Goal: Navigation & Orientation: Understand site structure

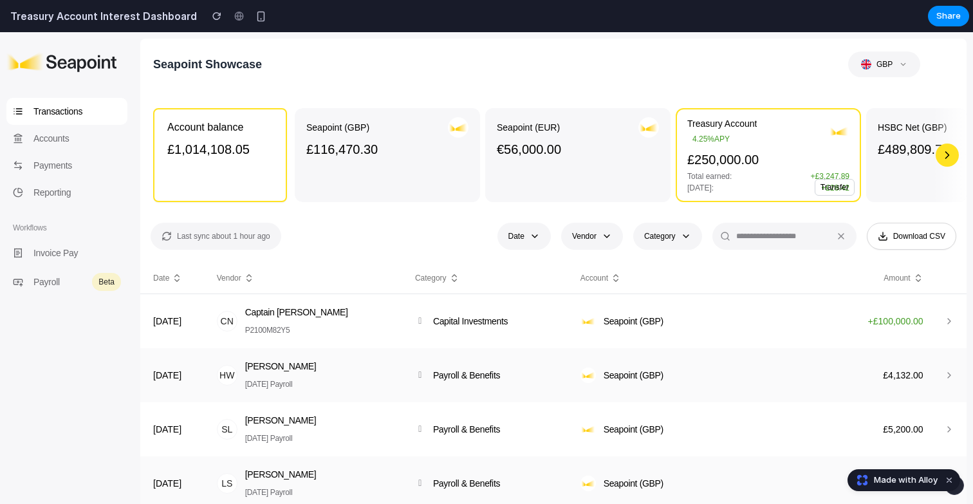
click at [607, 192] on div "Seapoint (EUR) €56,000.00" at bounding box center [578, 155] width 162 height 76
click at [751, 160] on p "£250,000.00" at bounding box center [768, 160] width 162 height 18
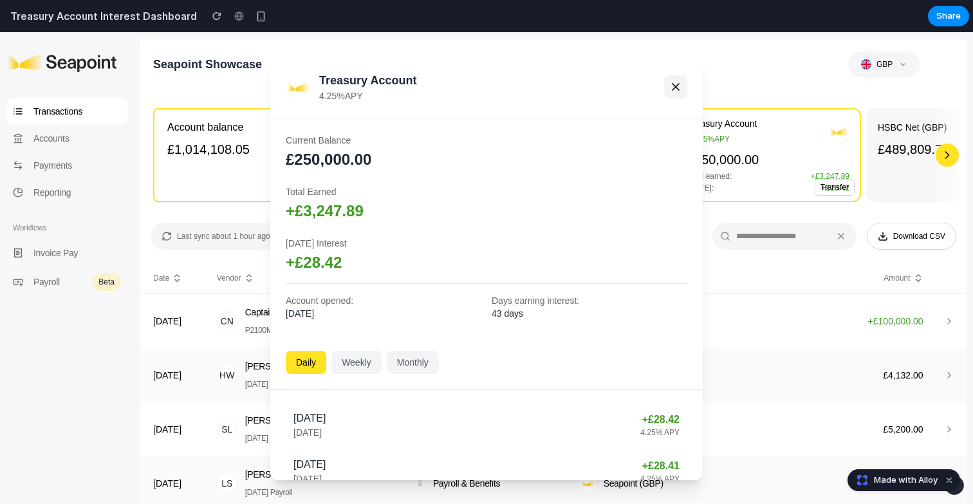
click at [678, 82] on icon at bounding box center [675, 86] width 13 height 13
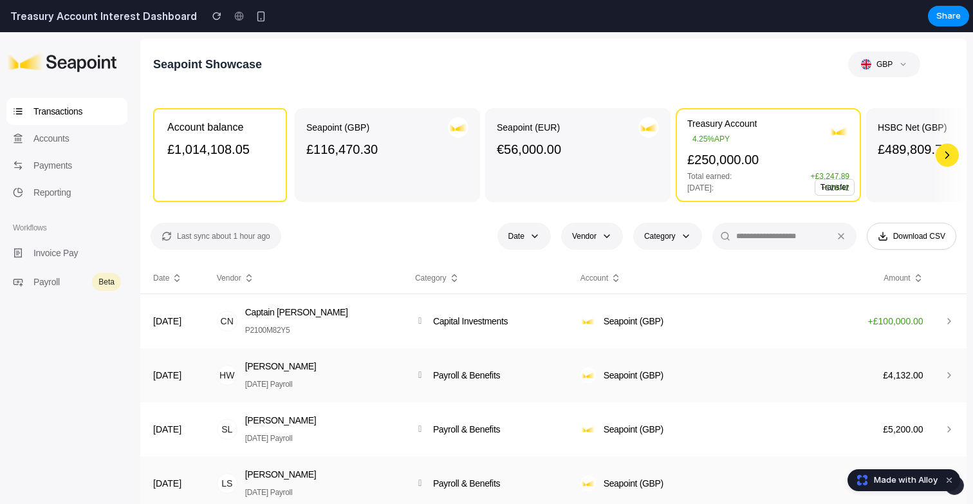
click at [953, 157] on div "button" at bounding box center [946, 154] width 23 height 23
click at [73, 140] on p "Accounts" at bounding box center [76, 138] width 87 height 14
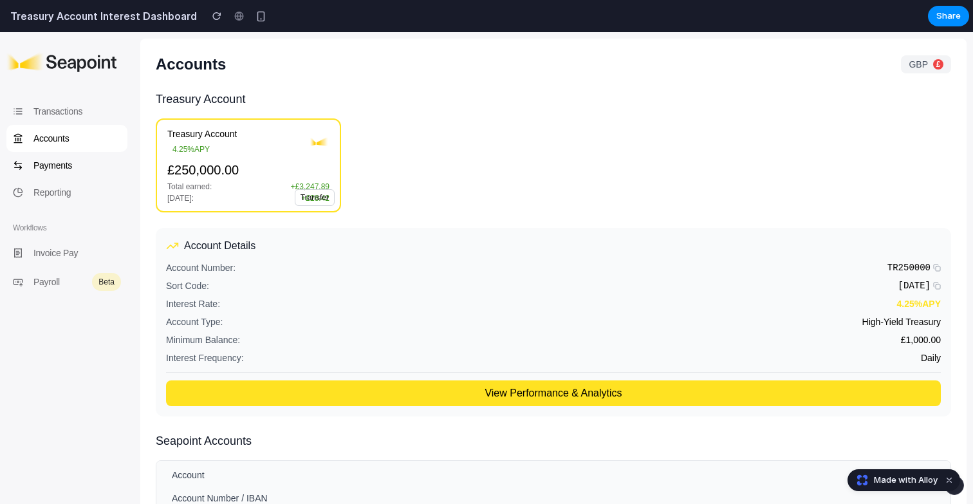
click at [98, 161] on p "Payments" at bounding box center [76, 165] width 87 height 14
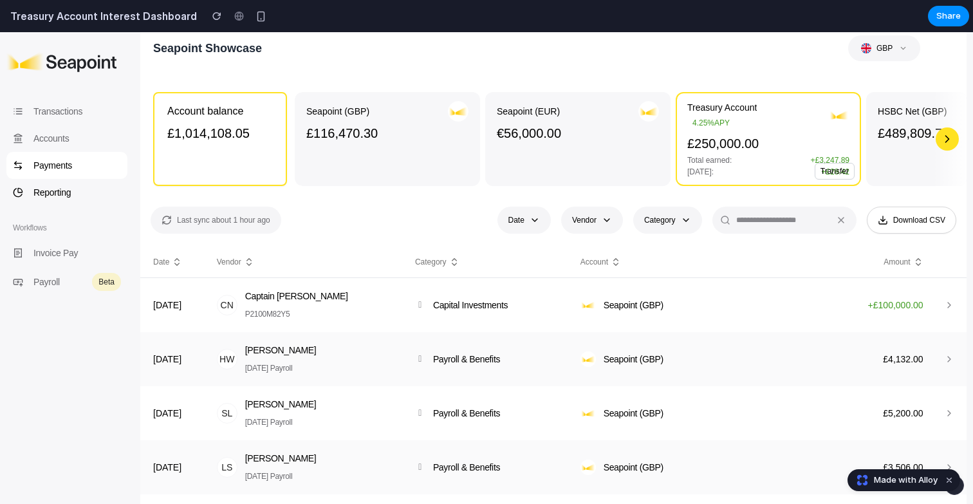
scroll to position [41, 0]
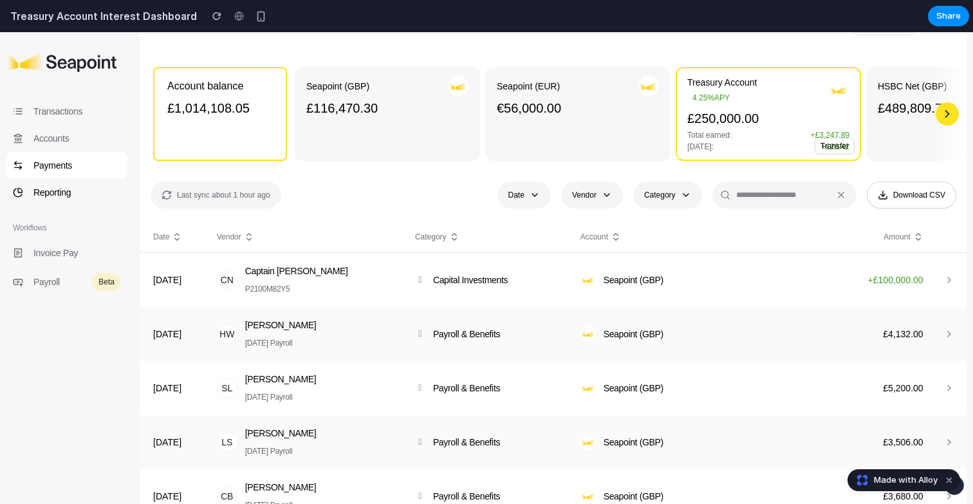
click at [69, 187] on p "Reporting" at bounding box center [76, 192] width 87 height 14
click at [61, 252] on p "Invoice Pay" at bounding box center [76, 253] width 87 height 14
click at [60, 291] on div "Payroll Beta" at bounding box center [66, 281] width 121 height 31
click at [71, 144] on p "Accounts" at bounding box center [76, 138] width 87 height 14
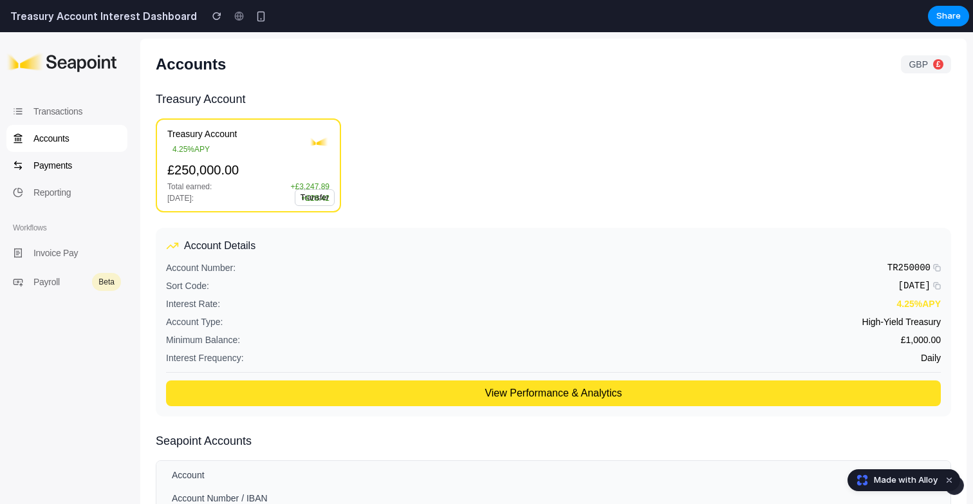
click at [66, 160] on p "Payments" at bounding box center [76, 165] width 87 height 14
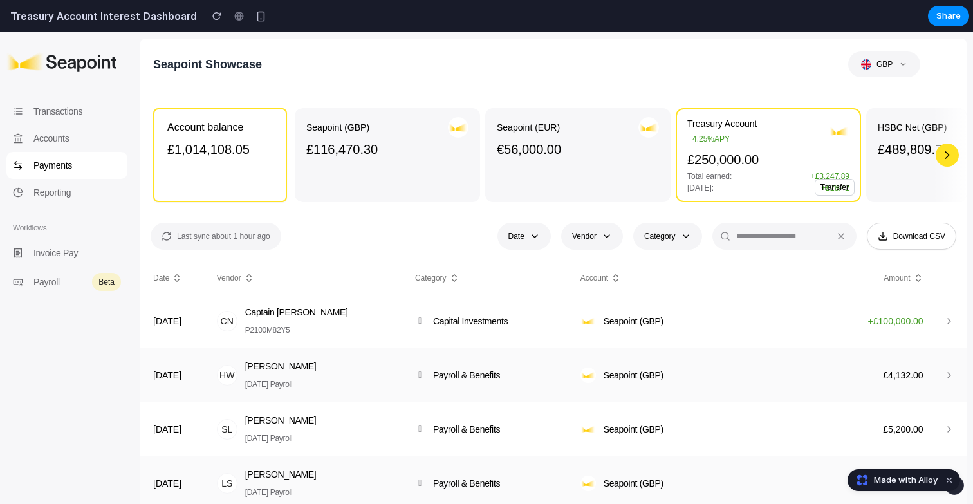
click at [842, 188] on button "Transfer" at bounding box center [834, 187] width 40 height 17
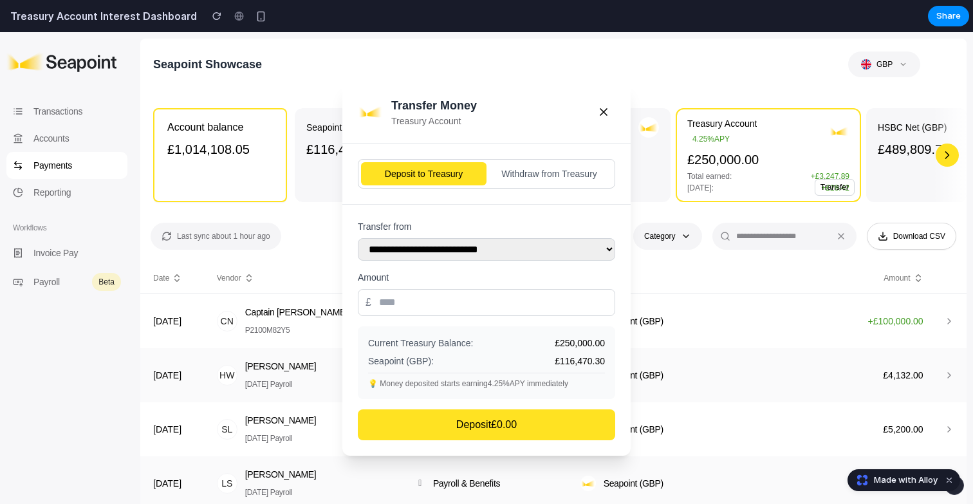
click at [532, 175] on button "Withdraw from Treasury" at bounding box center [548, 173] width 125 height 23
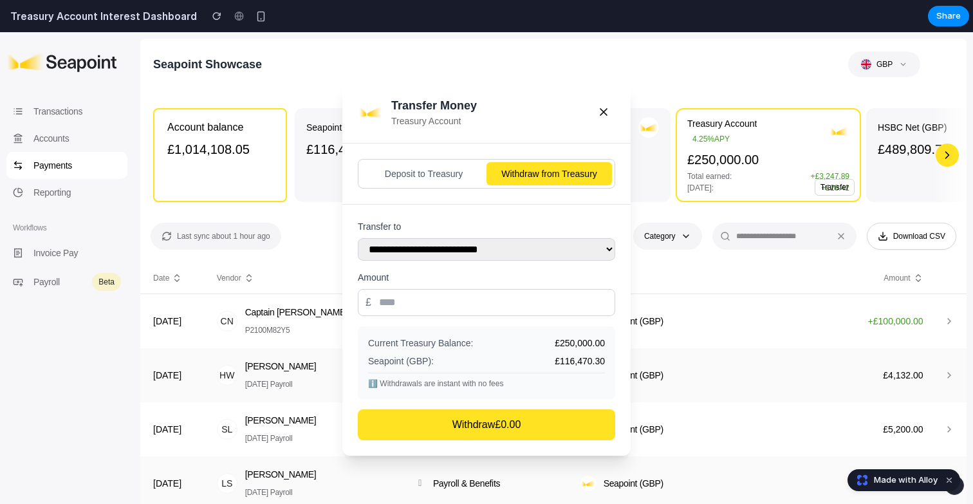
click at [401, 174] on button "Deposit to Treasury" at bounding box center [423, 173] width 125 height 23
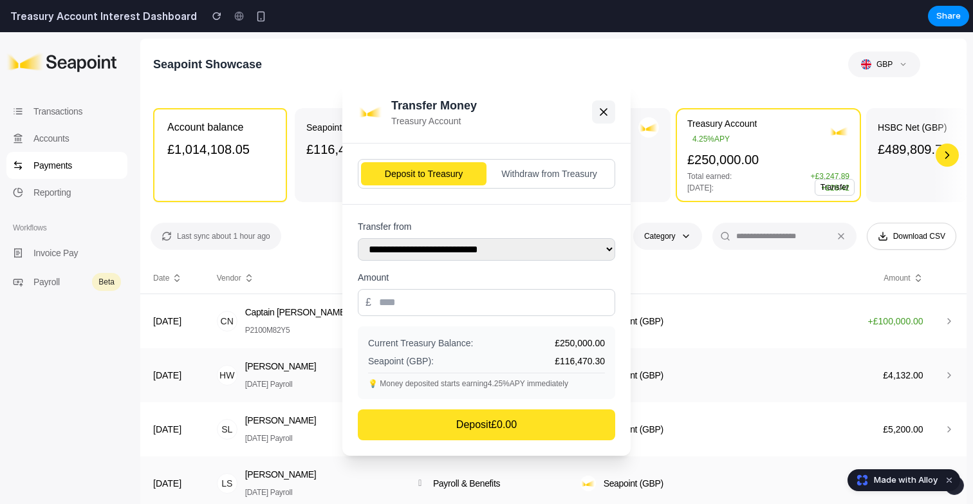
click at [598, 111] on icon at bounding box center [603, 111] width 13 height 13
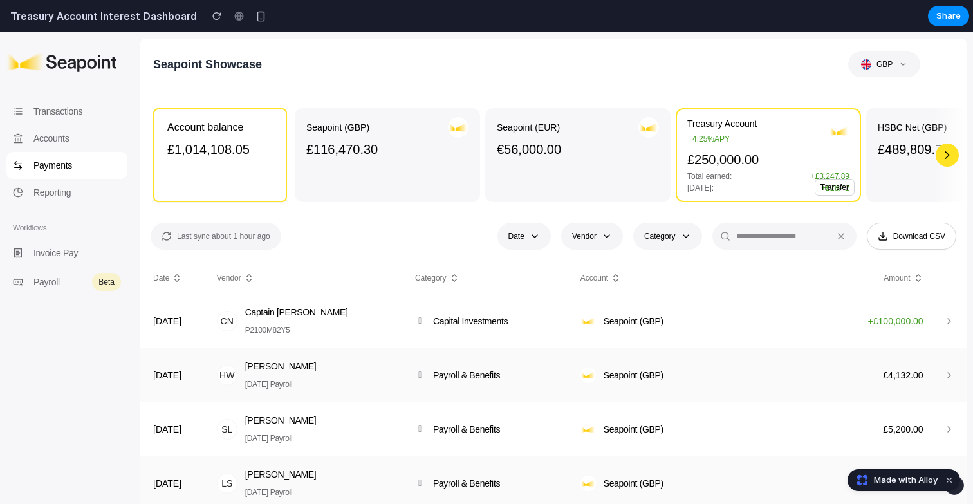
click at [834, 187] on button "Transfer" at bounding box center [834, 187] width 40 height 17
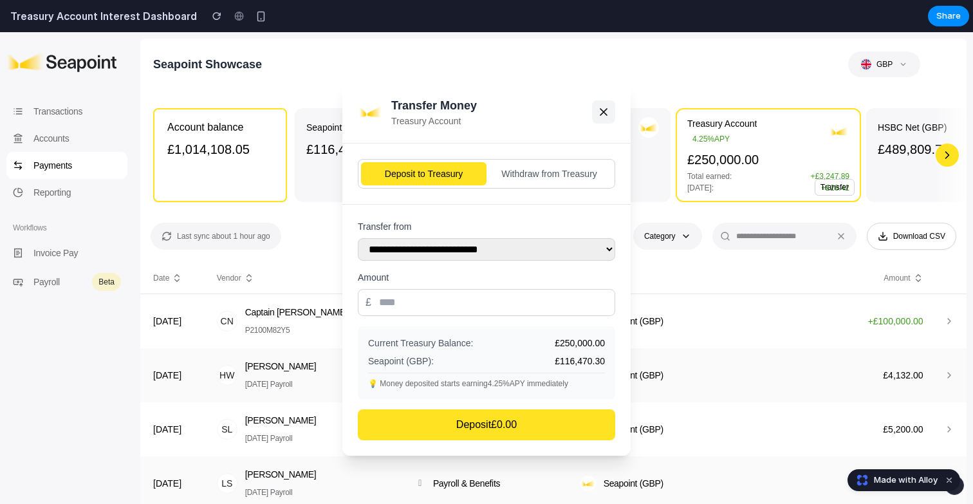
click at [602, 117] on button at bounding box center [603, 111] width 23 height 23
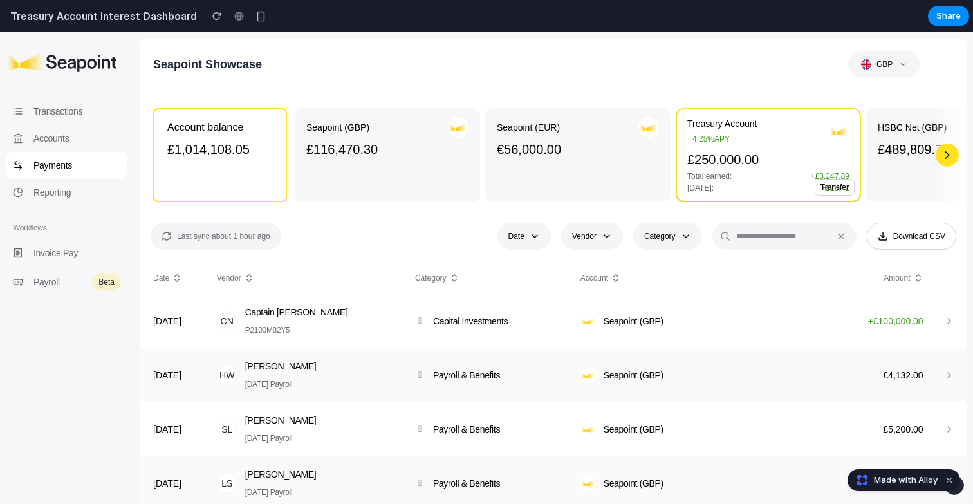
click at [754, 177] on div "Total earned: + £3,247.89" at bounding box center [768, 176] width 162 height 10
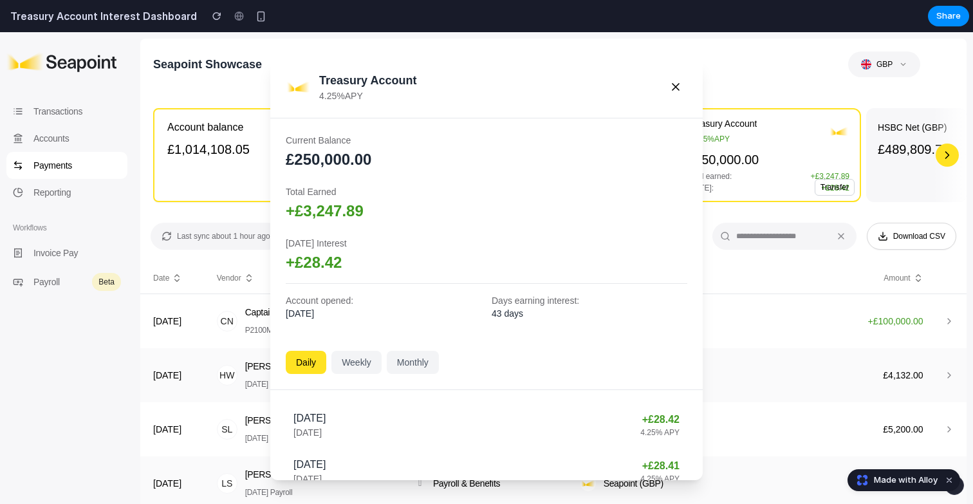
click at [340, 380] on div "Daily Weekly Monthly" at bounding box center [486, 362] width 432 height 55
click at [363, 367] on button "Weekly" at bounding box center [356, 362] width 50 height 23
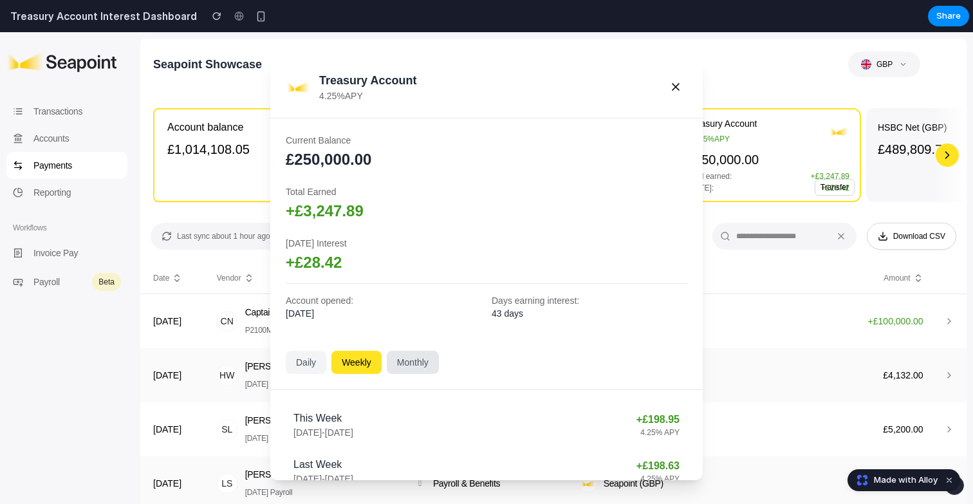
click at [422, 359] on button "Monthly" at bounding box center [413, 362] width 52 height 23
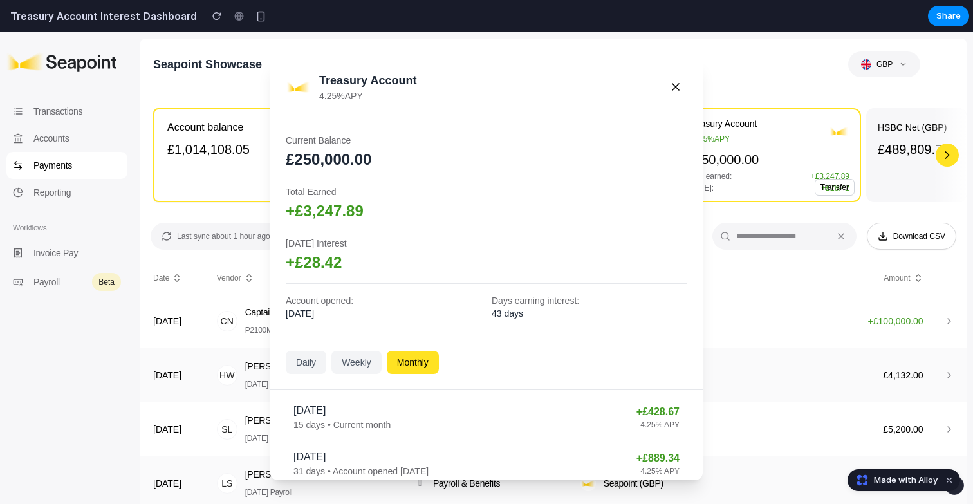
scroll to position [0, 0]
click at [675, 86] on icon at bounding box center [675, 87] width 6 height 6
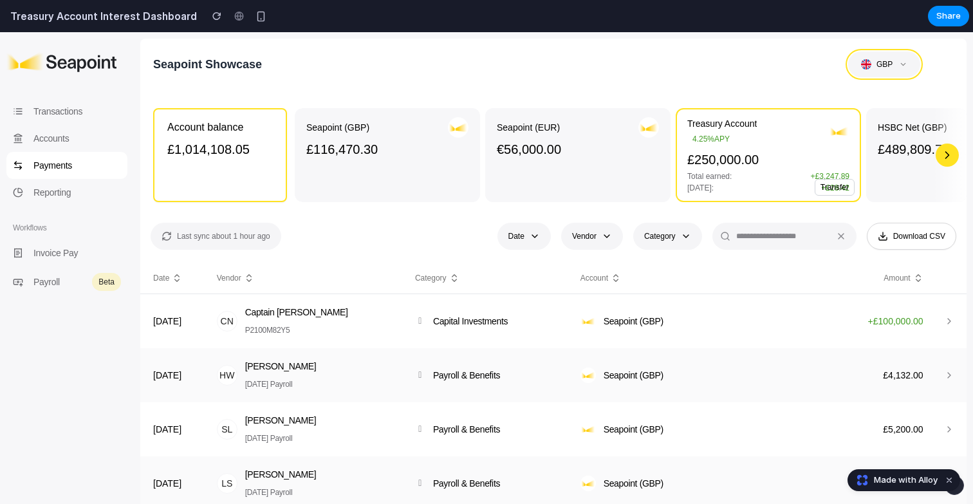
click at [888, 66] on div "GBP" at bounding box center [880, 64] width 38 height 10
click at [751, 73] on div "Seapoint Showcase GBP" at bounding box center [559, 64] width 813 height 26
